Goal: Information Seeking & Learning: Learn about a topic

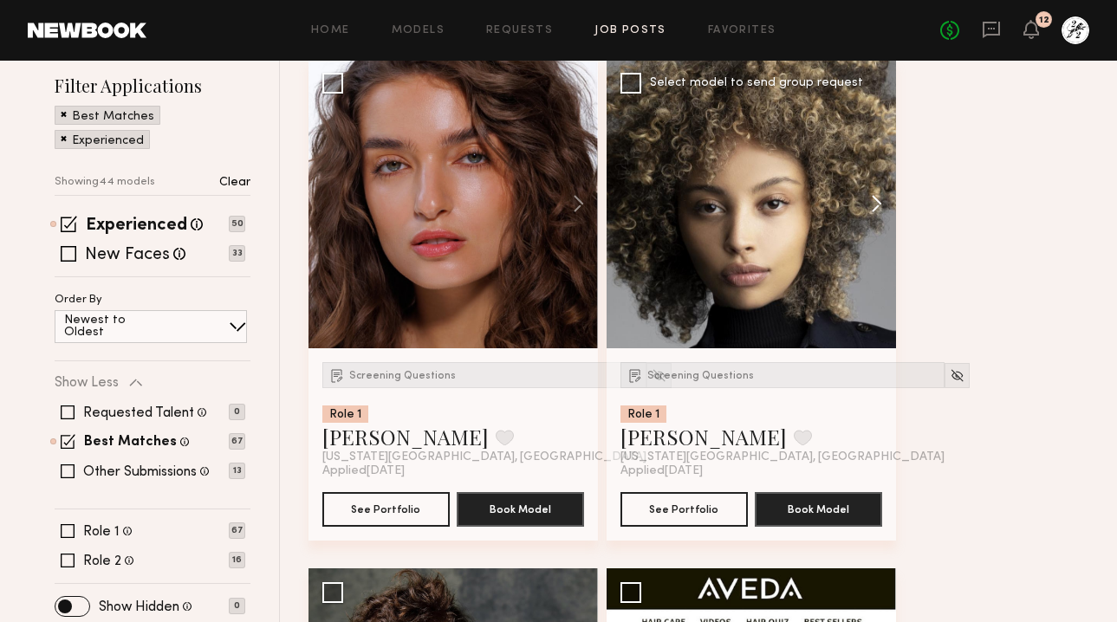
scroll to position [279, 0]
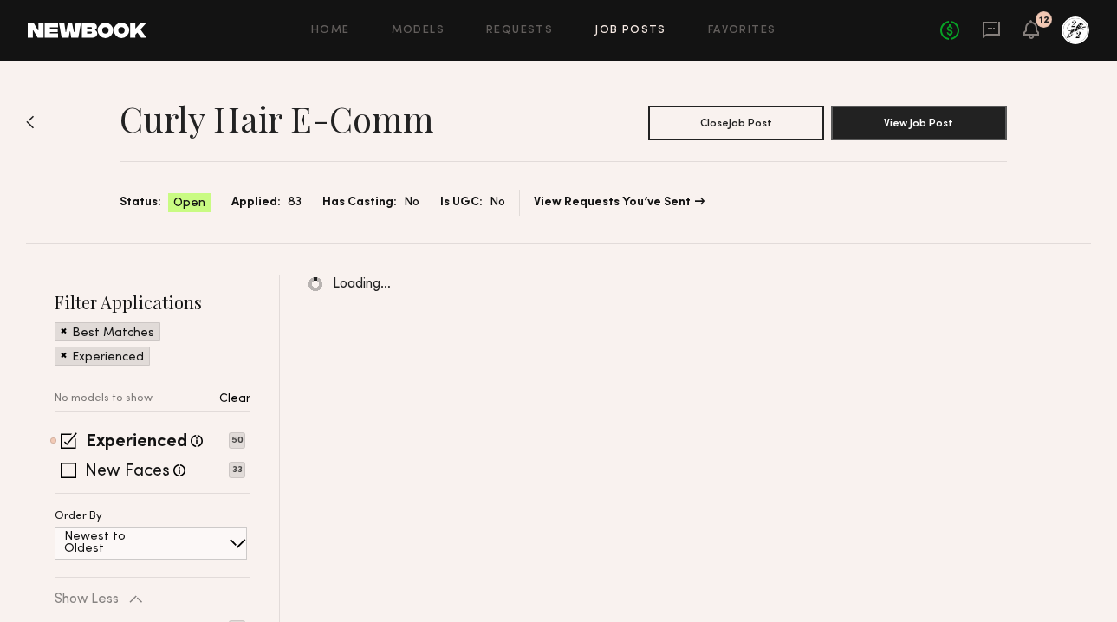
click at [36, 121] on div "Curly Hair E-Comm Close Job Post View Job Post Status: Open Applied: 83 Has Cas…" at bounding box center [558, 152] width 1065 height 183
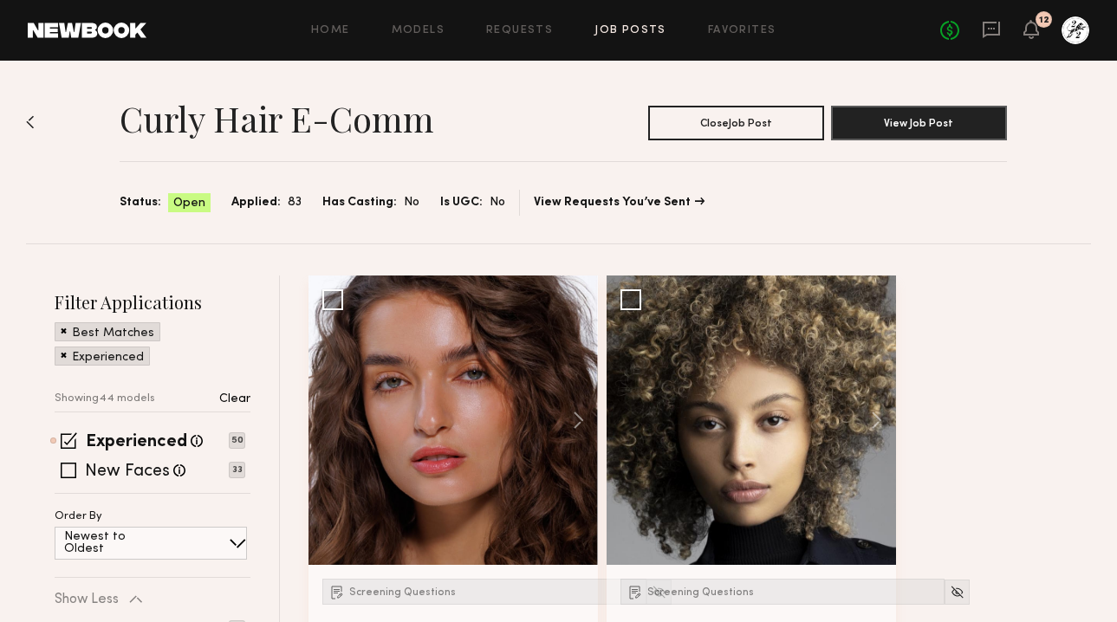
click at [29, 119] on img at bounding box center [30, 122] width 9 height 14
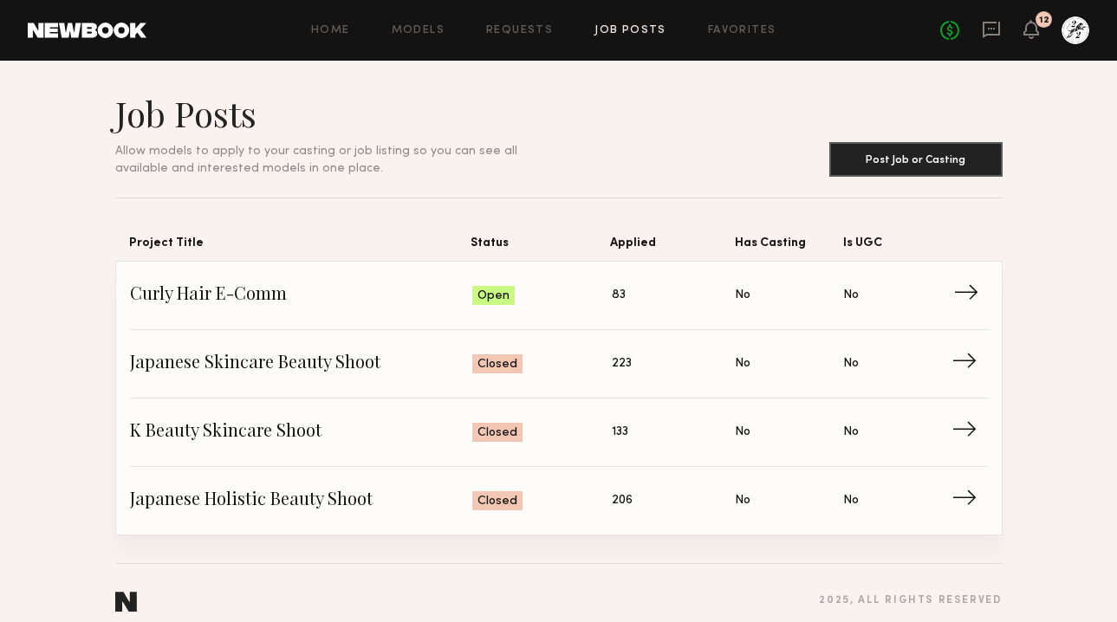
click at [571, 312] on link "Curly Hair E-Comm Status: Open Applied: 83 Has Casting: No Is UGC: No →" at bounding box center [559, 296] width 858 height 68
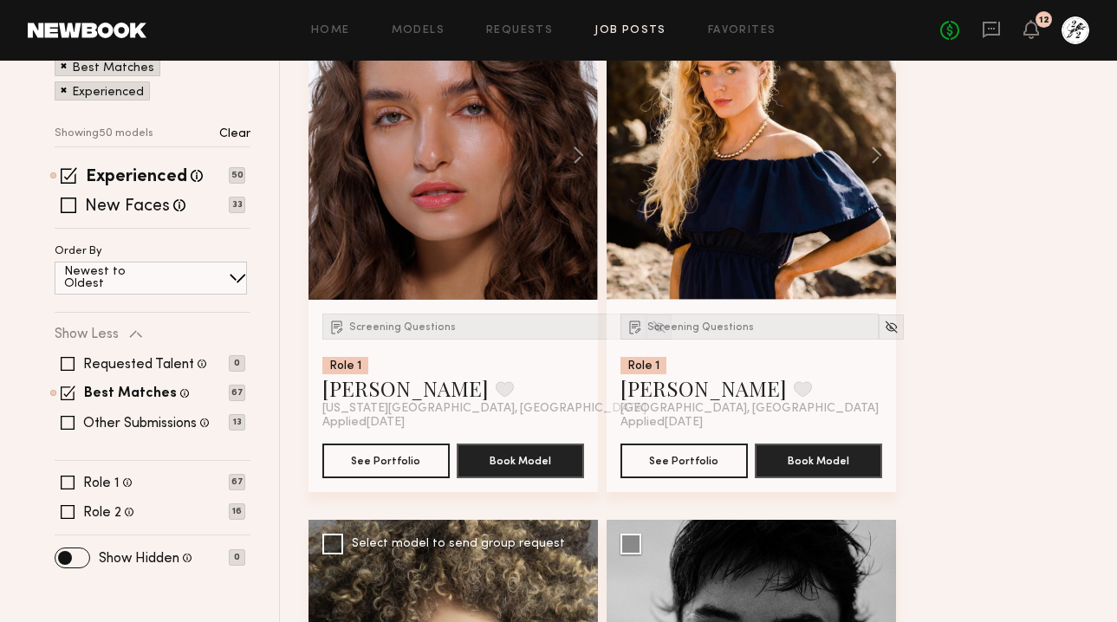
scroll to position [159, 0]
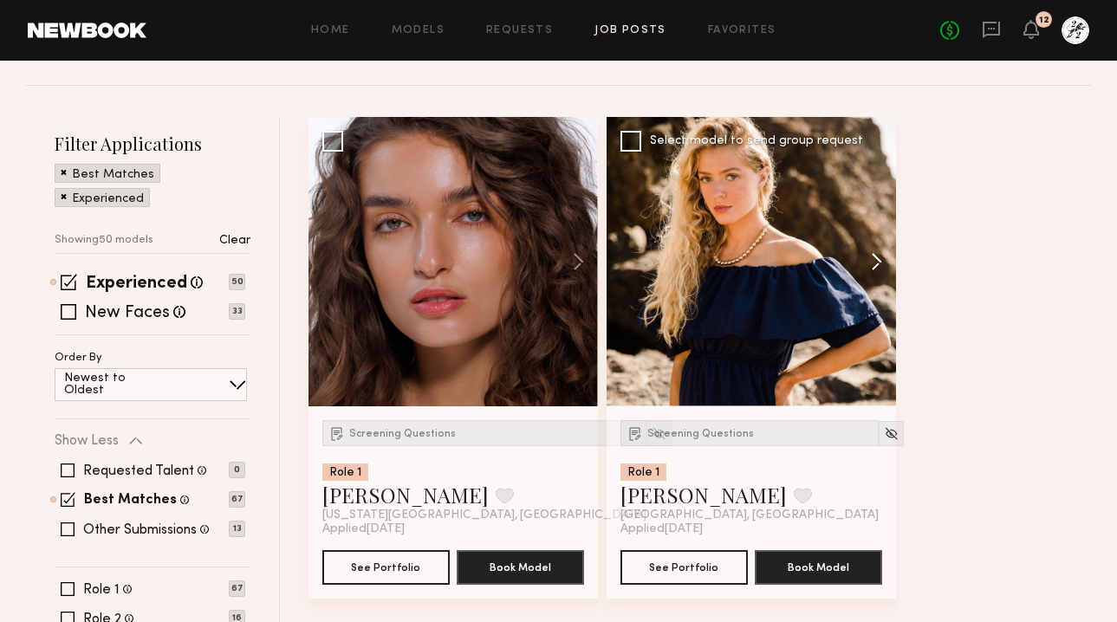
click at [886, 256] on button at bounding box center [867, 261] width 55 height 289
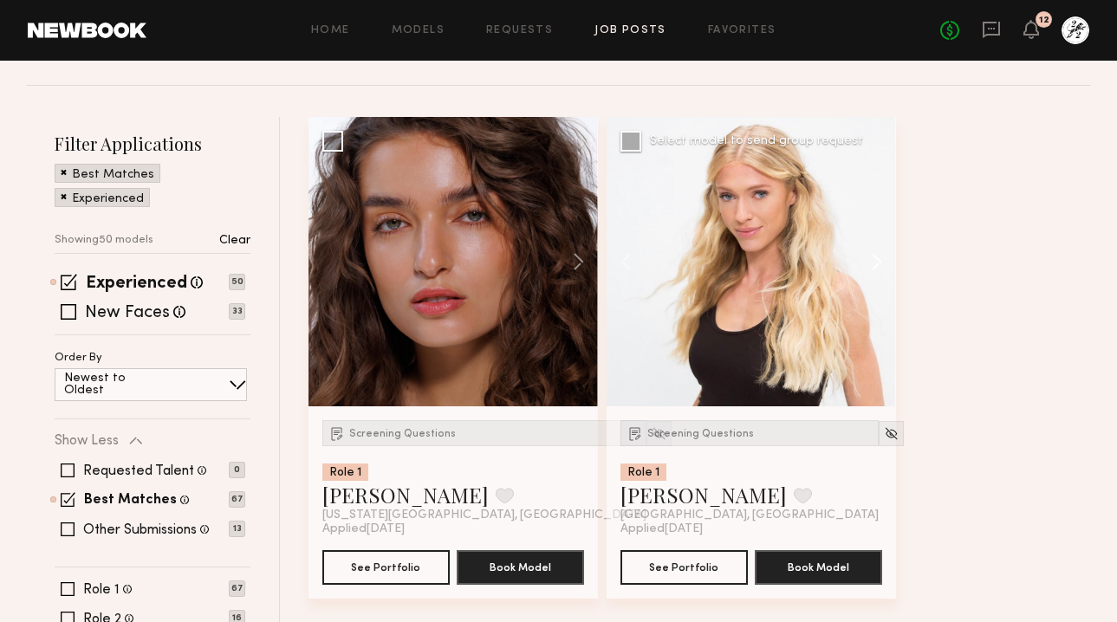
click at [886, 256] on button at bounding box center [867, 261] width 55 height 289
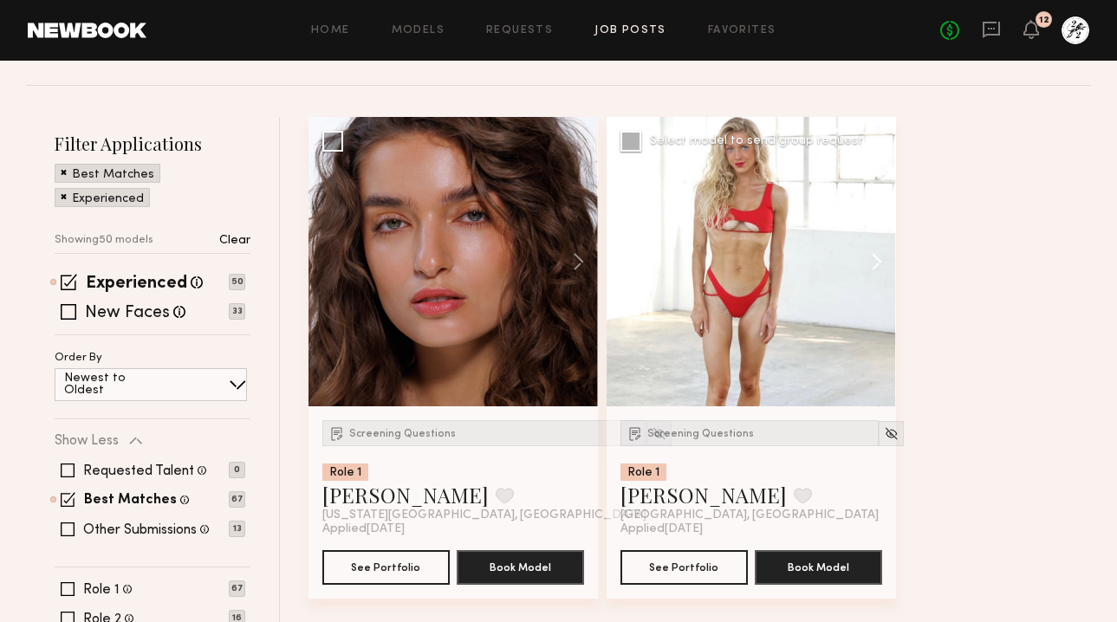
click at [886, 258] on button at bounding box center [867, 261] width 55 height 289
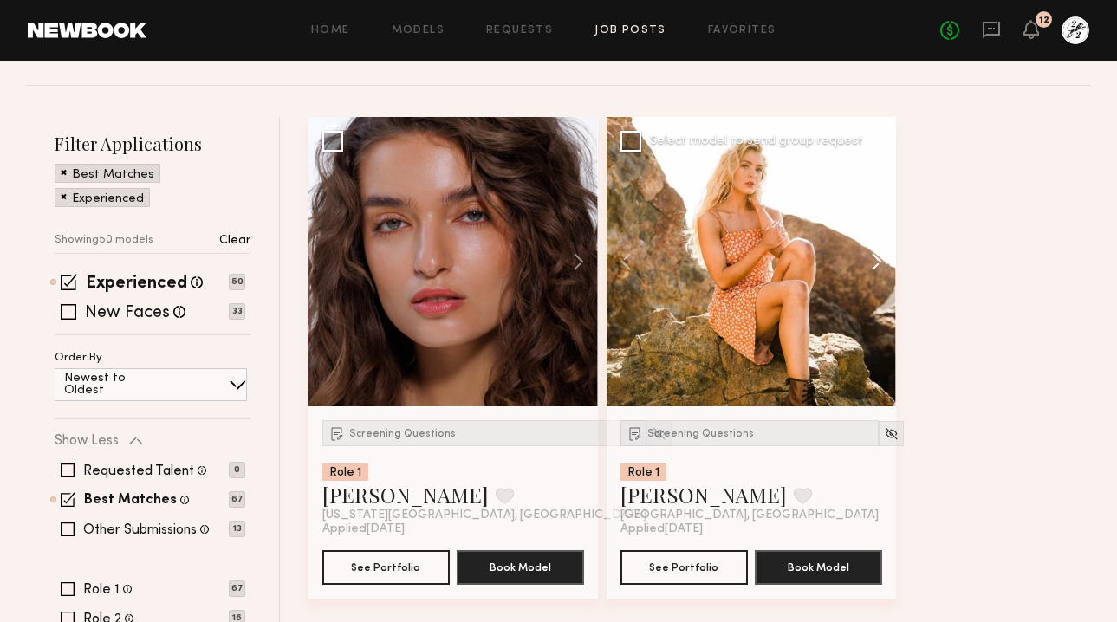
click at [886, 258] on button at bounding box center [867, 261] width 55 height 289
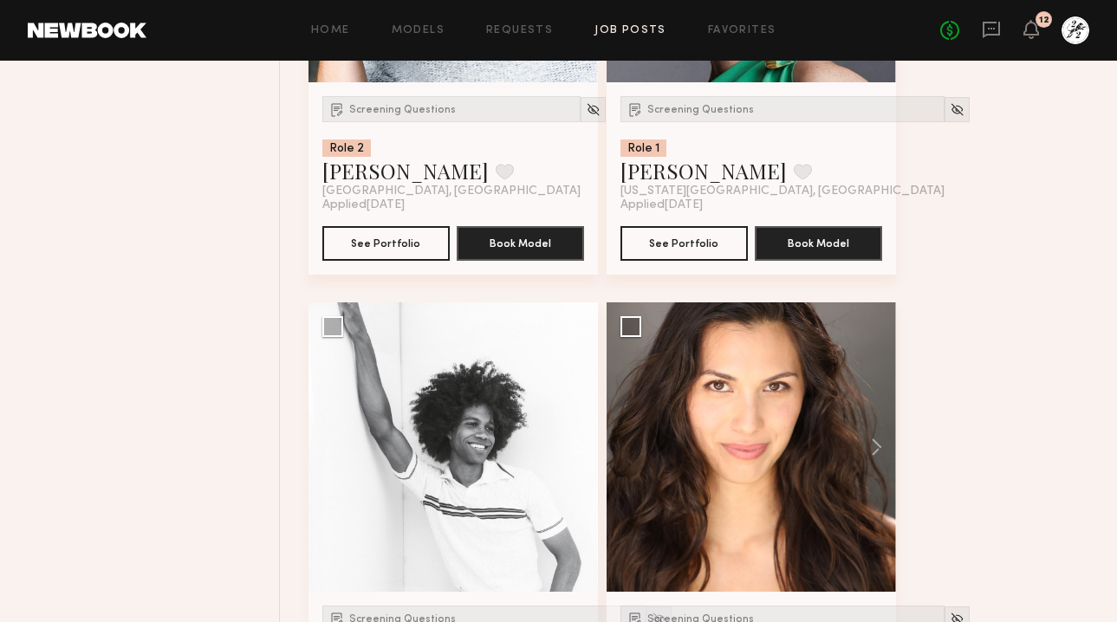
scroll to position [1653, 0]
